Goal: Task Accomplishment & Management: Manage account settings

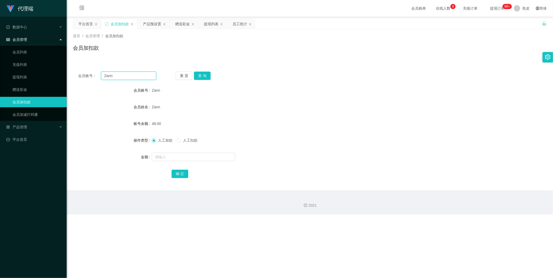
click at [120, 74] on input "Zann" at bounding box center [128, 76] width 55 height 8
click at [120, 75] on input "Zann" at bounding box center [128, 76] width 55 height 8
paste input "Feng10"
type input "Feng10"
click at [201, 76] on button "查 询" at bounding box center [202, 76] width 17 height 8
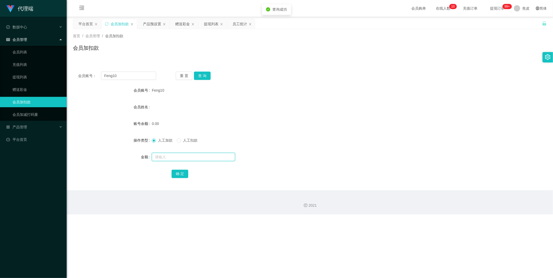
click at [189, 157] on input "text" at bounding box center [193, 157] width 83 height 8
type input "100"
click at [180, 171] on button "确 定" at bounding box center [180, 174] width 17 height 8
drag, startPoint x: 150, startPoint y: 25, endPoint x: 196, endPoint y: 41, distance: 49.2
click at [150, 25] on div "产品预设置" at bounding box center [152, 24] width 18 height 10
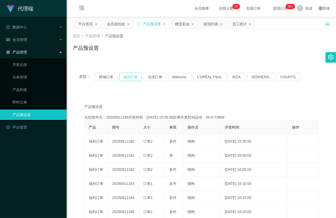
click at [131, 78] on button "福利订单" at bounding box center [130, 77] width 23 height 8
click at [130, 76] on button "福利订单" at bounding box center [130, 77] width 23 height 8
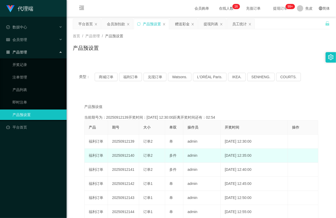
drag, startPoint x: 136, startPoint y: 155, endPoint x: 107, endPoint y: 157, distance: 29.2
click at [107, 157] on tr "福利订单 20250912140 订单2 多件 admin [DATE] 12:35:00 编 辑 限制投注" at bounding box center [202, 155] width 234 height 14
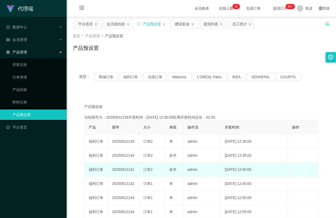
copy tr "福利订单 20250912140"
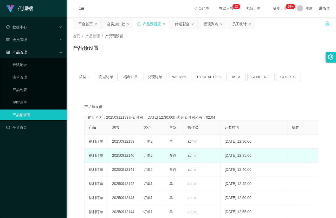
click at [127, 154] on td "20250912140" at bounding box center [123, 155] width 31 height 14
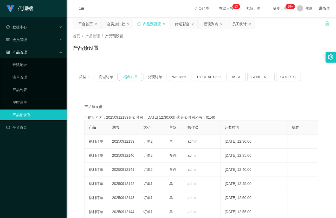
click at [132, 77] on button "福利订单" at bounding box center [130, 77] width 23 height 8
click at [230, 100] on div "产品预设值 添加期号 当前期号为：20250912139开奖时间：[DATE] 12:30:00距离开奖时间还有：01:18 产品 期号 大小 单双 操作员 …" at bounding box center [201, 194] width 257 height 205
click at [113, 26] on div "会员加扣款" at bounding box center [116, 24] width 18 height 10
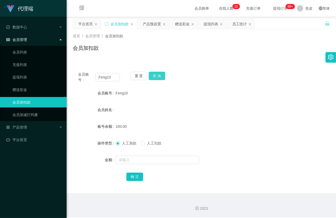
click at [158, 76] on button "查 询" at bounding box center [157, 76] width 17 height 8
click at [116, 76] on input "Feng10" at bounding box center [108, 77] width 25 height 8
type input "F"
type input "200810"
click at [159, 75] on button "查 询" at bounding box center [157, 76] width 17 height 8
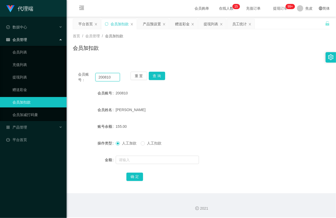
click at [115, 77] on input "200810" at bounding box center [108, 77] width 25 height 8
click at [212, 23] on div "提现列表" at bounding box center [211, 24] width 15 height 10
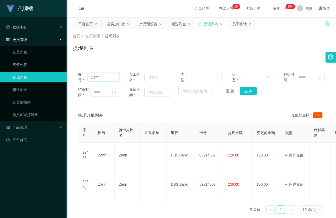
click at [101, 77] on input "Zann" at bounding box center [103, 77] width 31 height 8
type input "Z"
click at [248, 95] on div "结束时间： 充值区间： ~ 重 置 查 询" at bounding box center [201, 92] width 247 height 11
click at [252, 89] on button "查 询" at bounding box center [248, 91] width 17 height 8
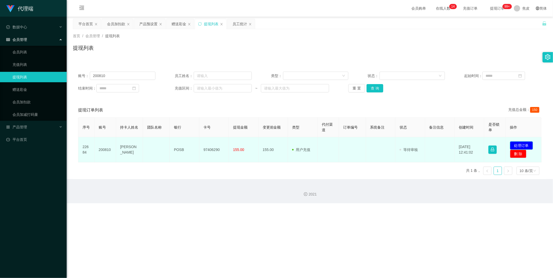
click at [522, 146] on button "处理订单" at bounding box center [521, 145] width 23 height 8
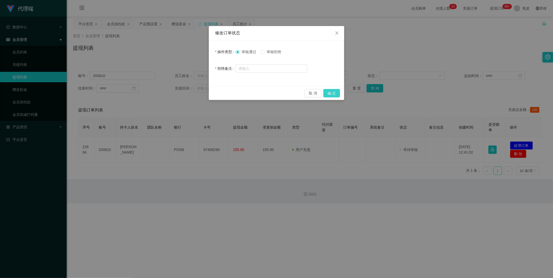
drag, startPoint x: 329, startPoint y: 91, endPoint x: 332, endPoint y: 93, distance: 3.6
click at [329, 91] on button "确 定" at bounding box center [331, 93] width 17 height 8
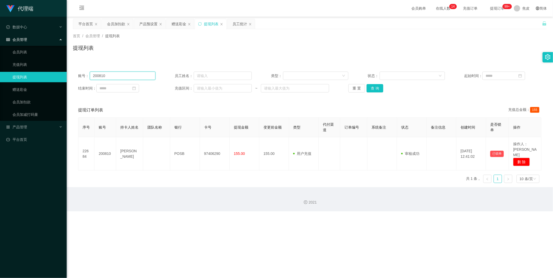
drag, startPoint x: 122, startPoint y: 75, endPoint x: 122, endPoint y: 78, distance: 3.4
click at [122, 75] on input "200810" at bounding box center [123, 76] width 66 height 8
click at [130, 76] on input "200810" at bounding box center [123, 76] width 66 height 8
type input "2"
paste input "Feng10"
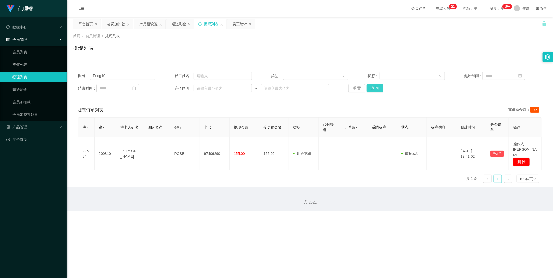
drag, startPoint x: 374, startPoint y: 86, endPoint x: 374, endPoint y: 90, distance: 3.9
click at [374, 86] on button "查 询" at bounding box center [375, 88] width 17 height 8
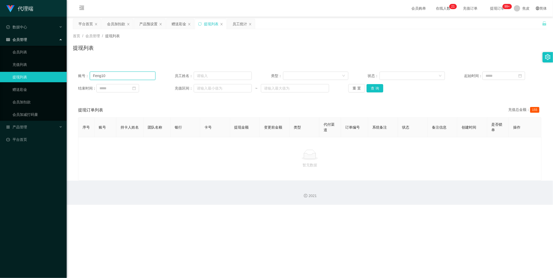
click at [114, 75] on input "Feng10" at bounding box center [123, 76] width 66 height 8
type input "F"
click at [104, 77] on input "text" at bounding box center [123, 76] width 66 height 8
paste input "Feng10"
type input "Feng10"
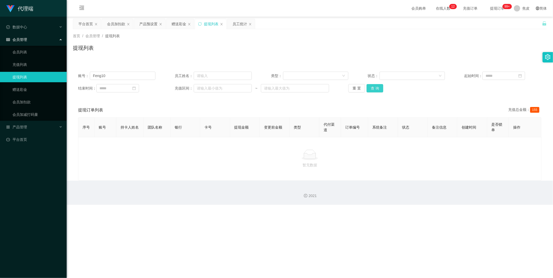
click at [374, 86] on button "查 询" at bounding box center [375, 88] width 17 height 8
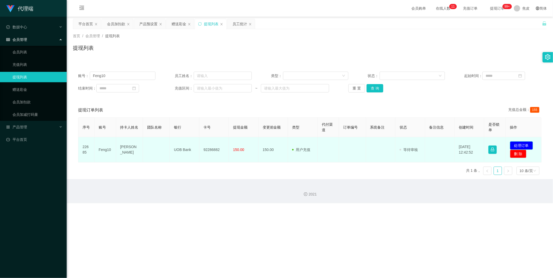
click at [526, 145] on button "处理订单" at bounding box center [521, 145] width 23 height 8
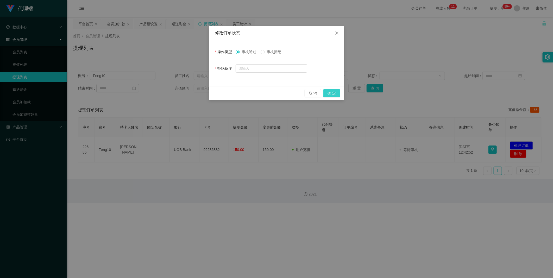
click at [338, 95] on button "确 定" at bounding box center [331, 93] width 17 height 8
